Goal: Transaction & Acquisition: Obtain resource

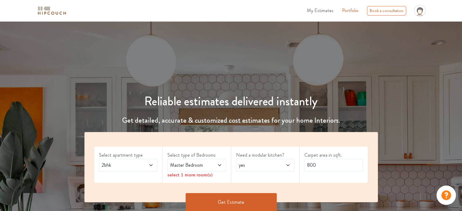
click at [153, 166] on icon at bounding box center [151, 165] width 5 height 5
click at [125, 194] on div "3bhk" at bounding box center [130, 192] width 55 height 7
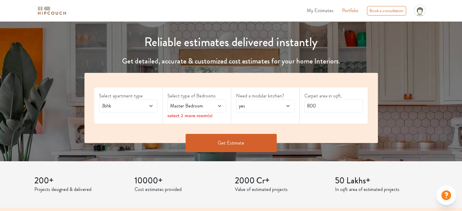
scroll to position [61, 0]
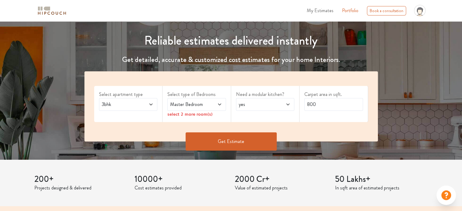
click at [219, 103] on icon at bounding box center [219, 104] width 5 height 5
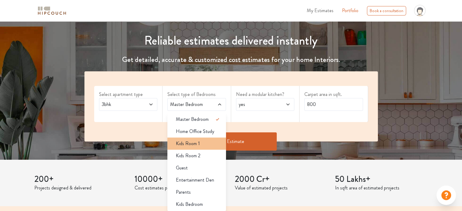
click at [195, 147] on li "Kids Room 1" at bounding box center [197, 144] width 59 height 12
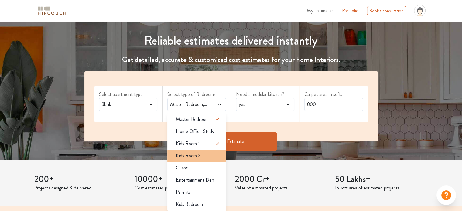
click at [197, 155] on span "Kids Room 2" at bounding box center [188, 155] width 25 height 7
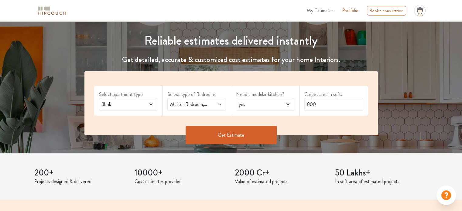
click at [287, 104] on icon at bounding box center [288, 104] width 5 height 5
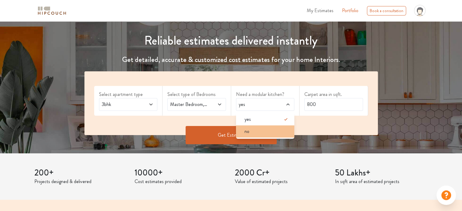
click at [265, 135] on li "no" at bounding box center [265, 132] width 59 height 12
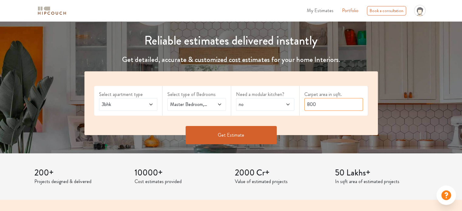
drag, startPoint x: 319, startPoint y: 103, endPoint x: 295, endPoint y: 107, distance: 24.0
click at [295, 107] on div "Select apartment type 3bhk Select type of Bedrooms Master Bedroom,Kids Room 1,K…" at bounding box center [232, 103] width 294 height 64
type input "8"
type input "1000"
click at [254, 129] on button "Get Estimate" at bounding box center [231, 135] width 91 height 18
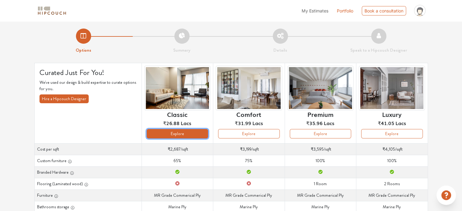
click at [195, 136] on button "Explore" at bounding box center [177, 133] width 61 height 9
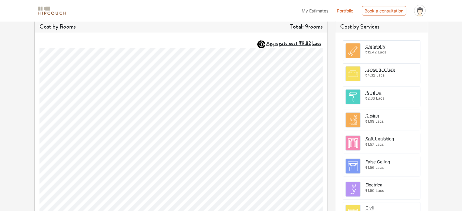
scroll to position [181, 0]
click at [375, 52] on span "₹12.42" at bounding box center [371, 52] width 11 height 5
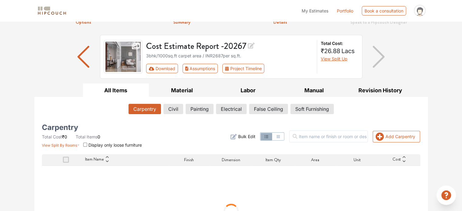
scroll to position [32, 0]
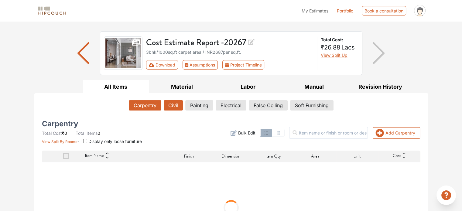
click at [174, 101] on button "Civil" at bounding box center [173, 105] width 19 height 10
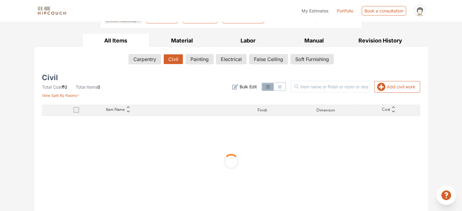
scroll to position [50, 0]
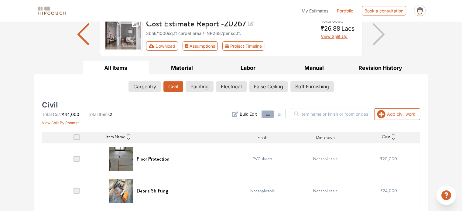
click at [77, 190] on span at bounding box center [77, 191] width 6 height 6
click at [74, 192] on input "checkbox" at bounding box center [74, 192] width 0 height 0
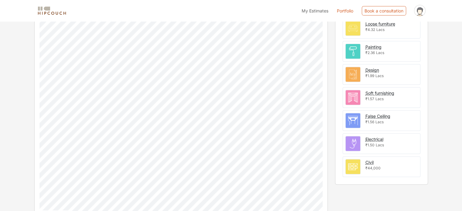
scroll to position [244, 0]
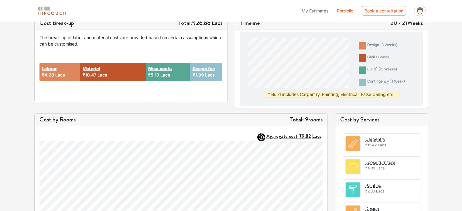
click at [372, 144] on span "₹12.42" at bounding box center [371, 145] width 11 height 5
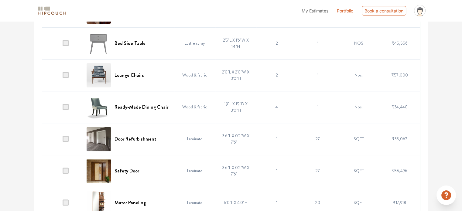
scroll to position [219, 0]
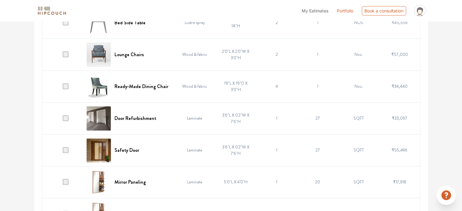
click at [67, 117] on span at bounding box center [66, 118] width 6 height 6
click at [63, 120] on input "checkbox" at bounding box center [63, 120] width 0 height 0
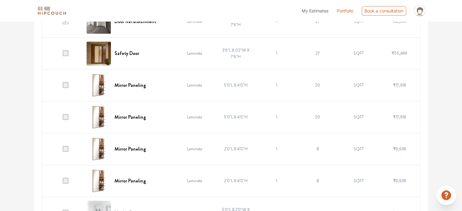
scroll to position [320, 0]
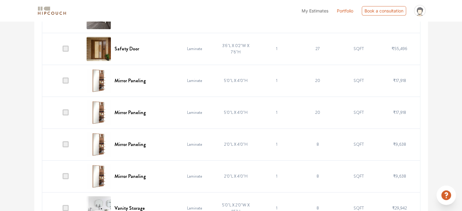
click at [67, 173] on span at bounding box center [66, 176] width 6 height 6
click at [63, 178] on input "checkbox" at bounding box center [63, 178] width 0 height 0
click at [66, 147] on td at bounding box center [62, 145] width 41 height 32
click at [65, 143] on span at bounding box center [66, 144] width 6 height 6
click at [63, 146] on input "checkbox" at bounding box center [63, 146] width 0 height 0
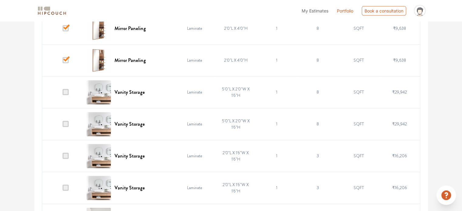
scroll to position [442, 0]
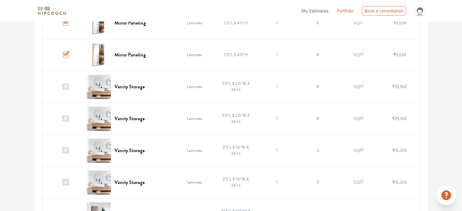
click at [64, 116] on span at bounding box center [66, 119] width 6 height 6
click at [63, 120] on input "checkbox" at bounding box center [63, 120] width 0 height 0
click at [66, 150] on span at bounding box center [66, 150] width 6 height 6
click at [63, 152] on input "checkbox" at bounding box center [63, 152] width 0 height 0
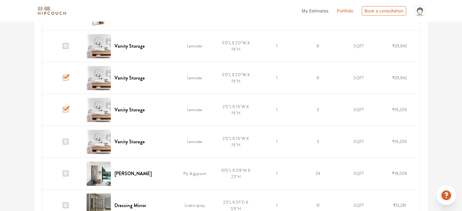
scroll to position [472, 0]
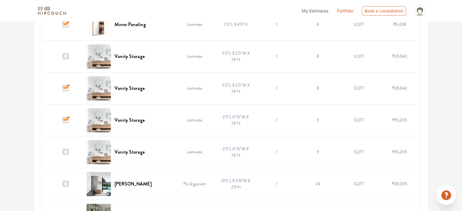
click at [64, 88] on span at bounding box center [66, 88] width 6 height 6
click at [63, 90] on input "checkbox" at bounding box center [63, 90] width 0 height 0
drag, startPoint x: 66, startPoint y: 120, endPoint x: 67, endPoint y: 147, distance: 27.1
click at [66, 120] on span at bounding box center [66, 120] width 6 height 6
click at [63, 122] on input "checkbox" at bounding box center [63, 122] width 0 height 0
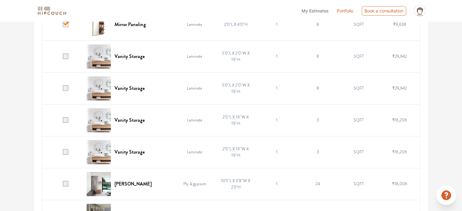
click at [67, 151] on span at bounding box center [66, 152] width 6 height 6
click at [63, 154] on input "checkbox" at bounding box center [63, 154] width 0 height 0
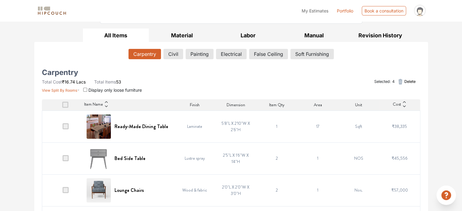
scroll to position [0, 0]
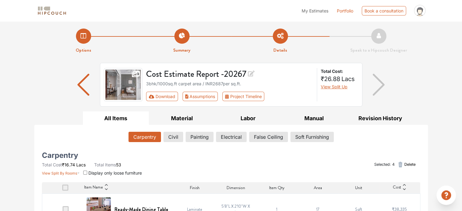
click at [403, 164] on icon "button" at bounding box center [400, 164] width 7 height 7
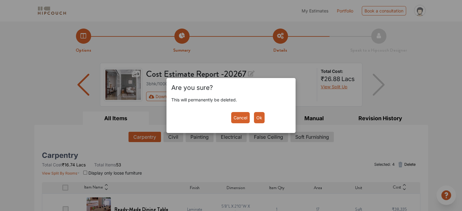
click at [259, 121] on button "Ok" at bounding box center [259, 117] width 11 height 11
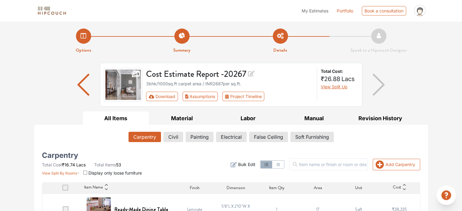
click at [255, 164] on span "Bulk Edit" at bounding box center [246, 164] width 17 height 6
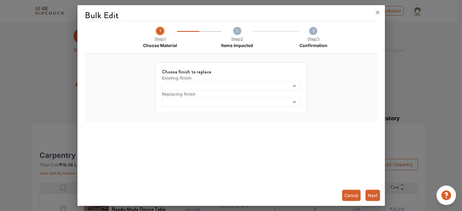
click at [236, 85] on span at bounding box center [214, 86] width 100 height 4
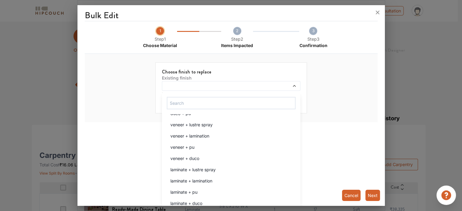
scroll to position [141, 0]
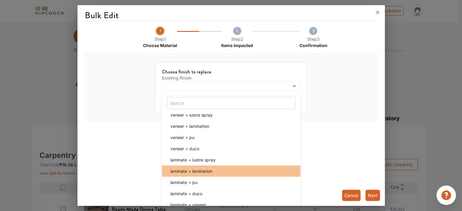
click at [197, 169] on span "laminate + lamination" at bounding box center [192, 171] width 42 height 6
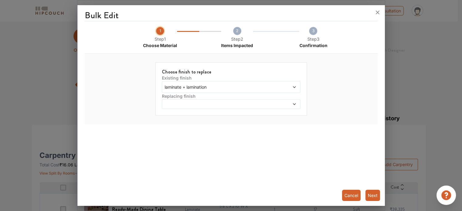
click at [229, 108] on div at bounding box center [231, 104] width 139 height 10
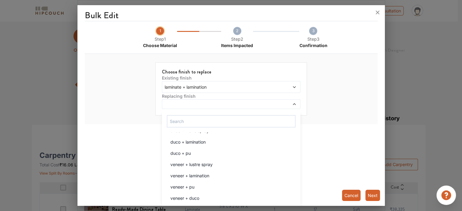
scroll to position [120, 0]
click at [344, 160] on div "Bulk Edit 1 Step 1 Choose Material 2 Step 2 Items Impacted 3 Step 3 Confirmatio…" at bounding box center [232, 107] width 308 height 198
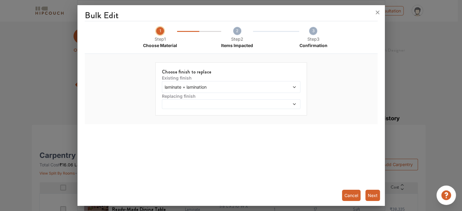
click at [379, 195] on button "Next" at bounding box center [373, 195] width 15 height 11
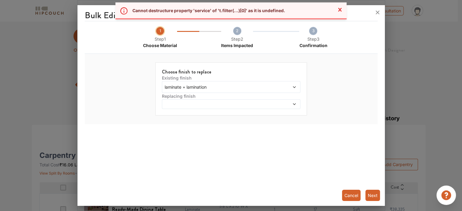
click at [377, 11] on div "Cannot destructure property 'service' of 't.filter(...)[0]' as it is undefined.…" at bounding box center [231, 10] width 462 height 17
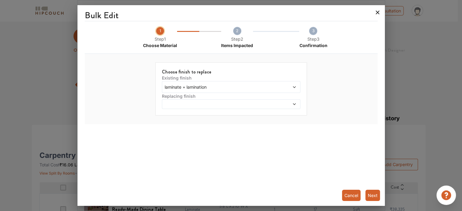
click at [377, 12] on icon at bounding box center [378, 13] width 10 height 10
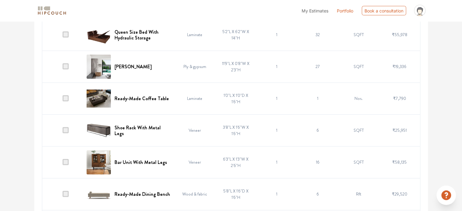
scroll to position [1367, 0]
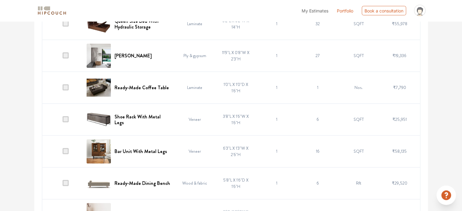
click at [66, 145] on td at bounding box center [62, 152] width 41 height 32
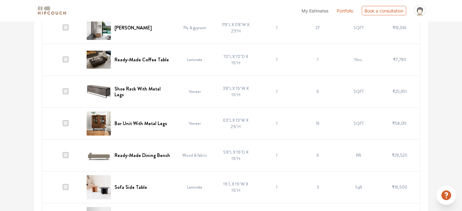
scroll to position [1397, 0]
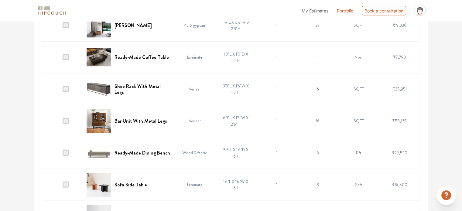
click at [67, 118] on span at bounding box center [66, 121] width 6 height 6
click at [63, 123] on input "checkbox" at bounding box center [63, 123] width 0 height 0
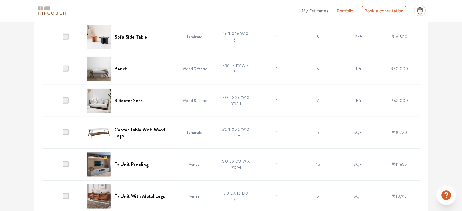
scroll to position [1548, 0]
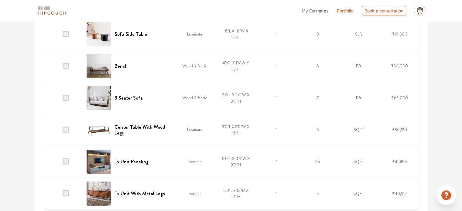
click at [63, 192] on span at bounding box center [66, 194] width 6 height 6
click at [63, 195] on input "checkbox" at bounding box center [63, 195] width 0 height 0
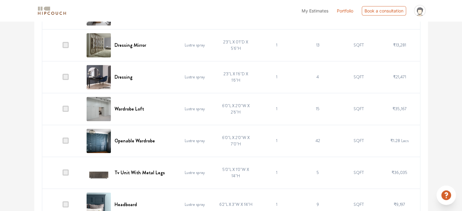
scroll to position [0, 0]
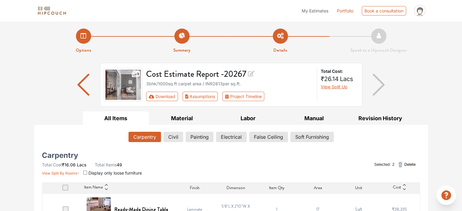
click at [401, 167] on icon "button" at bounding box center [401, 164] width 4 height 5
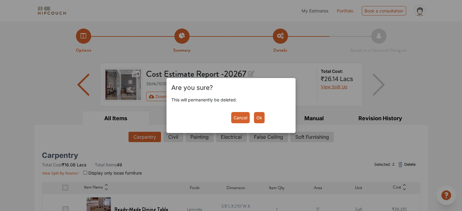
click at [258, 120] on button "Ok" at bounding box center [259, 117] width 11 height 11
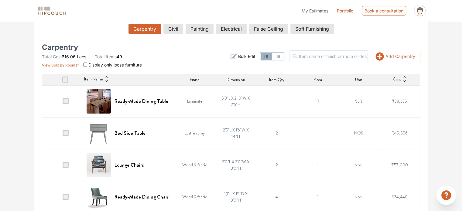
scroll to position [122, 0]
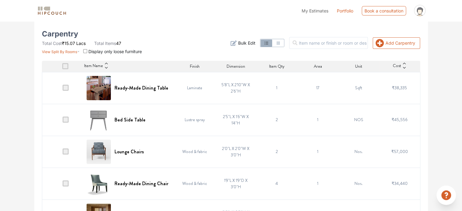
click at [106, 68] on icon at bounding box center [106, 68] width 4 height 4
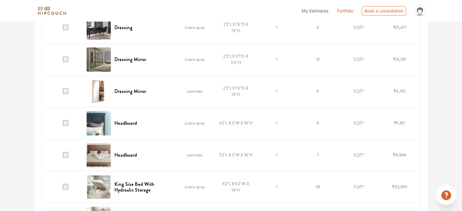
scroll to position [503, 0]
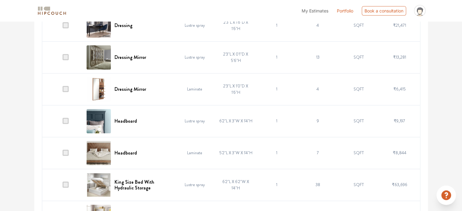
click at [64, 88] on span at bounding box center [66, 89] width 6 height 6
click at [63, 91] on input "checkbox" at bounding box center [63, 91] width 0 height 0
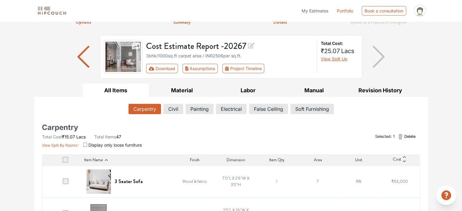
scroll to position [0, 0]
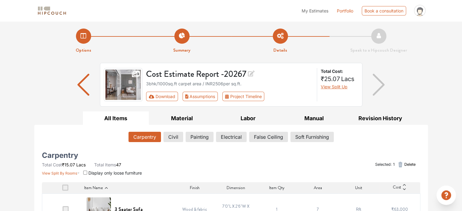
click at [401, 166] on icon "button" at bounding box center [400, 164] width 7 height 7
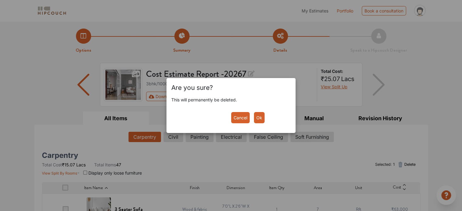
click at [260, 119] on button "Ok" at bounding box center [259, 117] width 11 height 11
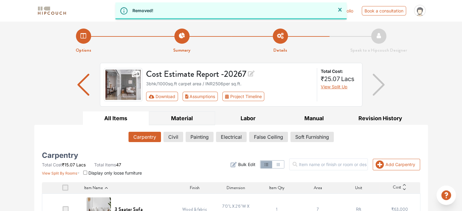
click at [180, 116] on button "Material" at bounding box center [182, 119] width 66 height 14
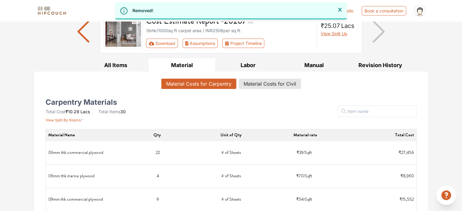
scroll to position [61, 0]
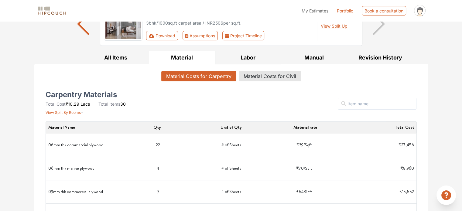
click at [257, 56] on button "Labor" at bounding box center [248, 58] width 66 height 14
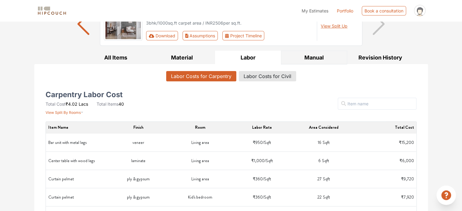
click at [302, 56] on button "Manual" at bounding box center [314, 58] width 66 height 14
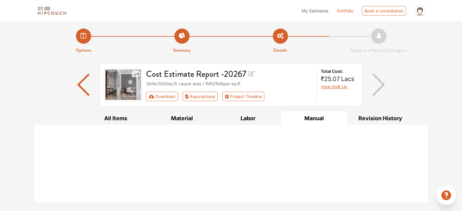
scroll to position [0, 0]
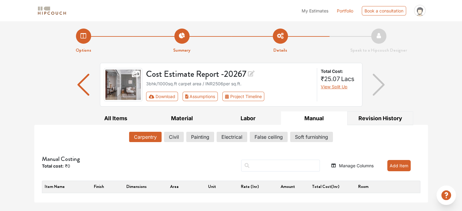
click at [374, 119] on button "Revision History" at bounding box center [381, 119] width 66 height 14
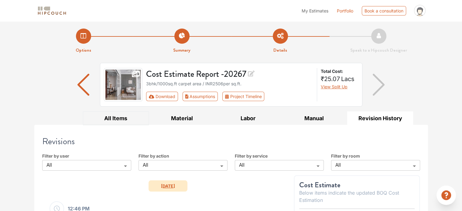
click at [115, 118] on button "All Items" at bounding box center [116, 119] width 66 height 14
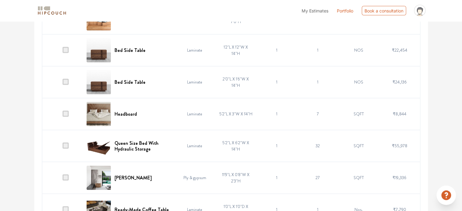
scroll to position [1216, 0]
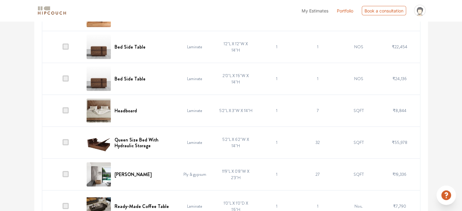
click at [271, 141] on td "1" at bounding box center [277, 143] width 41 height 32
click at [275, 142] on td "1" at bounding box center [277, 143] width 41 height 32
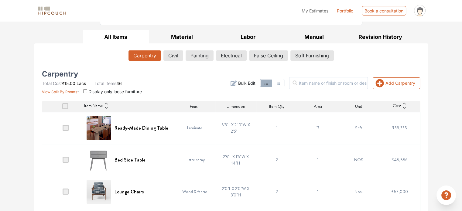
scroll to position [0, 0]
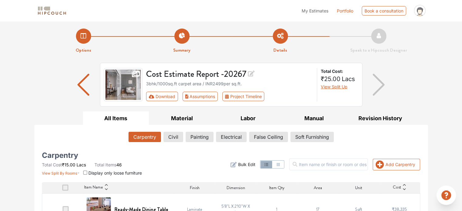
click at [173, 142] on div "Carpentry Civil Painting Electrical False Ceiling Soft Furnishing" at bounding box center [231, 138] width 379 height 13
click at [173, 138] on button "Civil" at bounding box center [173, 137] width 19 height 10
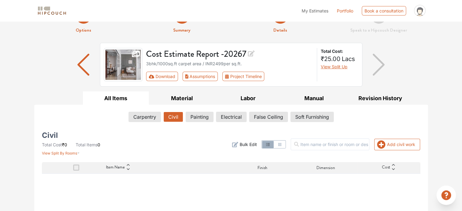
scroll to position [61, 0]
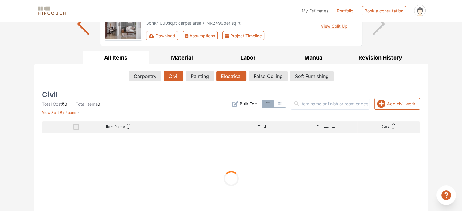
click at [228, 74] on button "Electrical" at bounding box center [231, 76] width 30 height 10
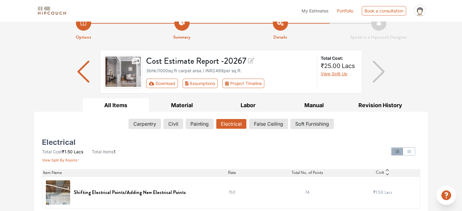
scroll to position [15, 0]
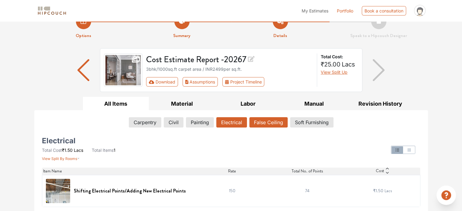
click at [271, 120] on button "False Ceiling" at bounding box center [269, 122] width 38 height 10
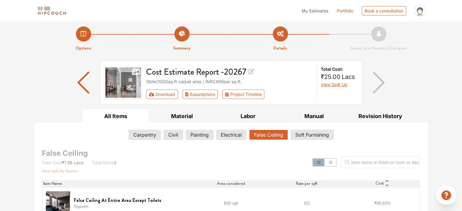
scroll to position [0, 0]
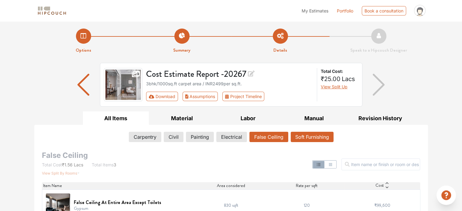
click at [315, 139] on button "Soft Furnishing" at bounding box center [312, 137] width 43 height 10
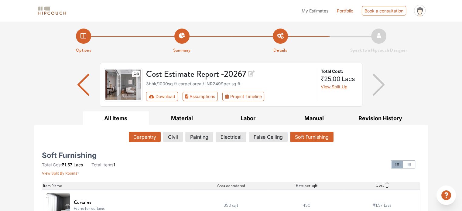
click at [142, 137] on button "Carpentry" at bounding box center [145, 137] width 32 height 10
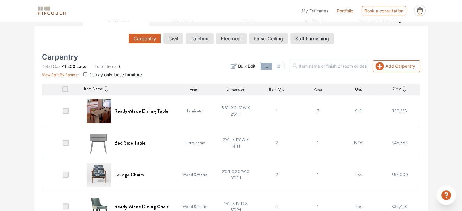
scroll to position [101, 0]
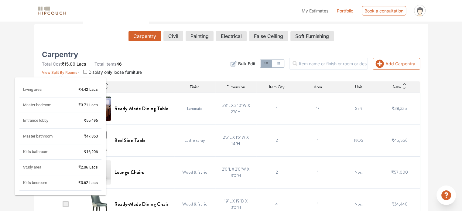
click at [78, 72] on icon "button" at bounding box center [78, 72] width 2 height 1
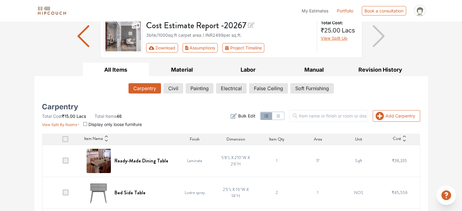
scroll to position [0, 0]
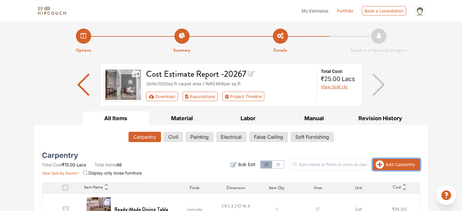
click at [380, 165] on icon "button" at bounding box center [380, 165] width 9 height 9
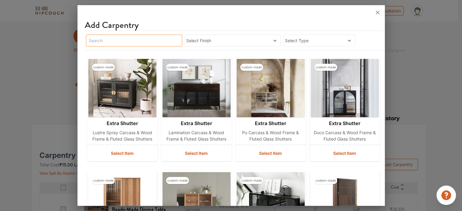
click at [157, 38] on input "text" at bounding box center [134, 41] width 96 height 12
type input "kitchen"
click at [218, 47] on div "kitchen Select Finish Select Type" at bounding box center [229, 40] width 289 height 14
click at [217, 44] on div "Select Finish" at bounding box center [233, 41] width 96 height 12
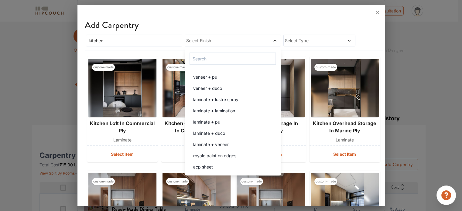
scroll to position [151, 0]
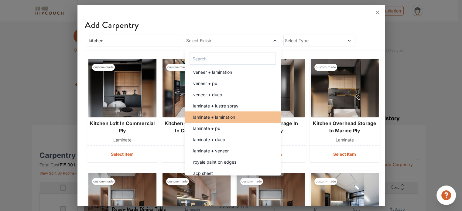
click at [245, 114] on div "laminate + lamination" at bounding box center [235, 117] width 93 height 6
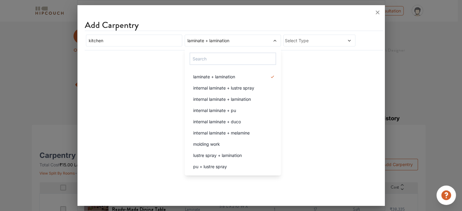
click at [317, 37] on span "Select Type" at bounding box center [310, 40] width 50 height 6
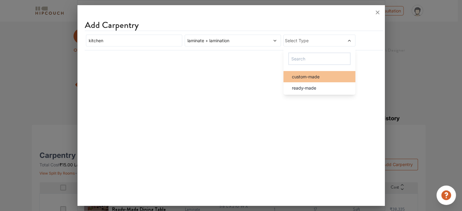
click at [311, 81] on li "custom-made" at bounding box center [320, 76] width 72 height 11
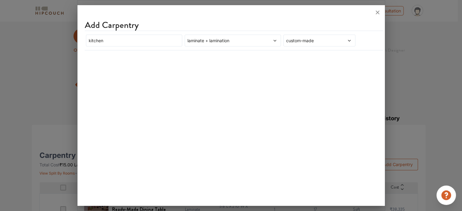
click at [255, 61] on div "Add Carpentry kitchen laminate + lamination custom-made" at bounding box center [232, 107] width 308 height 198
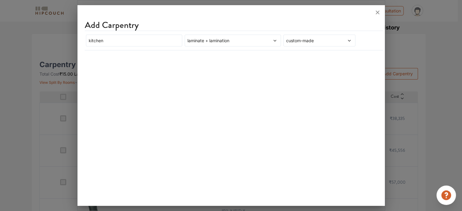
scroll to position [91, 0]
click at [380, 11] on icon at bounding box center [378, 13] width 10 height 10
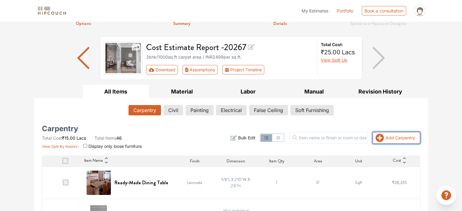
scroll to position [0, 0]
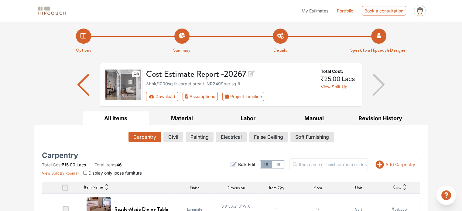
click at [378, 31] on li "Speak to a Hipcouch Designer" at bounding box center [379, 41] width 99 height 25
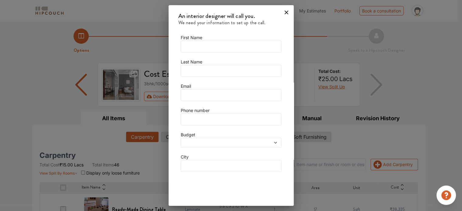
click at [285, 13] on icon at bounding box center [287, 13] width 4 height 4
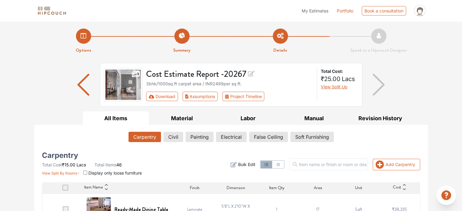
click at [338, 84] on button "View Split Up" at bounding box center [334, 87] width 27 height 6
click at [83, 82] on img "button" at bounding box center [84, 85] width 12 height 22
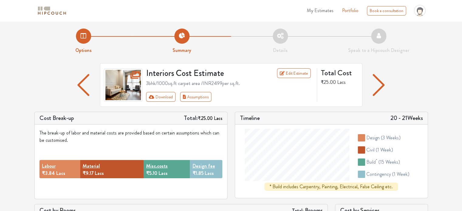
click at [83, 33] on li "Options" at bounding box center [83, 42] width 99 height 26
